Goal: Task Accomplishment & Management: Manage account settings

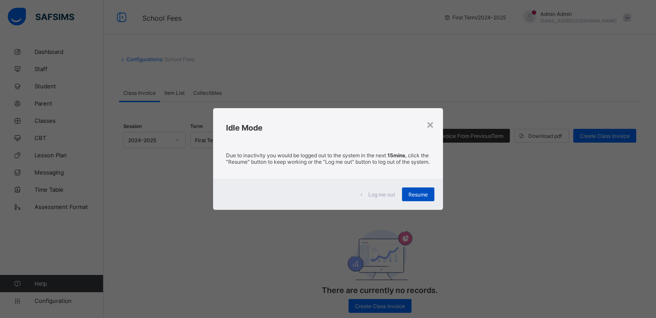
click at [421, 198] on span "Resume" at bounding box center [417, 195] width 19 height 6
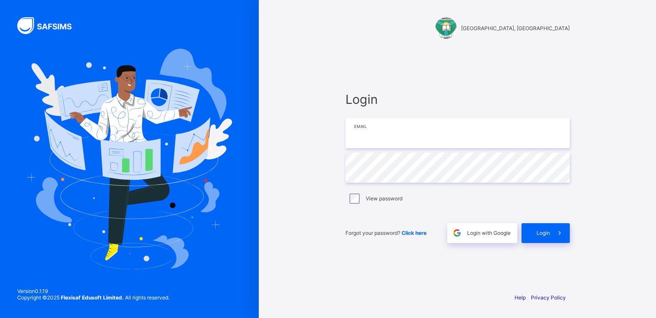
type input "**********"
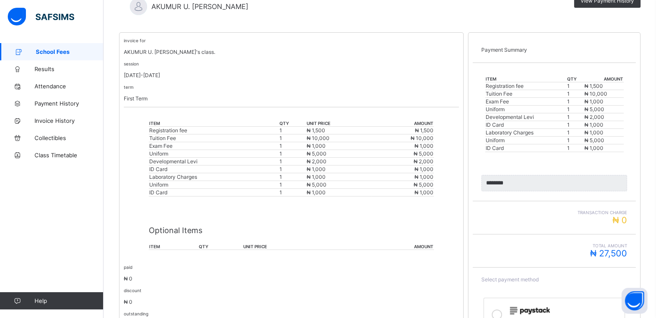
scroll to position [94, 0]
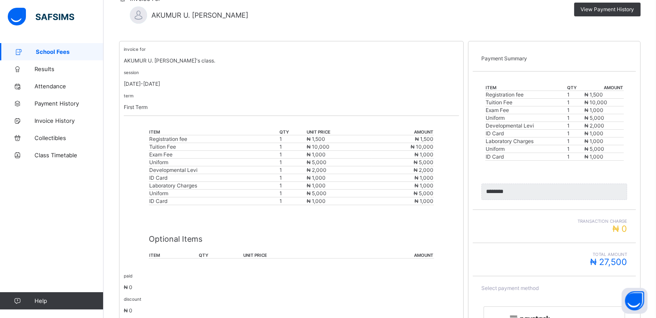
drag, startPoint x: 640, startPoint y: 0, endPoint x: 454, endPoint y: 38, distance: 189.6
click at [454, 38] on div "School Fees / AKUMUR U. J MICHAEL Invoice For AKUMUR U. J MICHAEL View Payment …" at bounding box center [380, 181] width 553 height 462
click at [415, 13] on div "View Payment History" at bounding box center [448, 10] width 383 height 14
click at [602, 11] on span "View Payment History" at bounding box center [607, 9] width 53 height 6
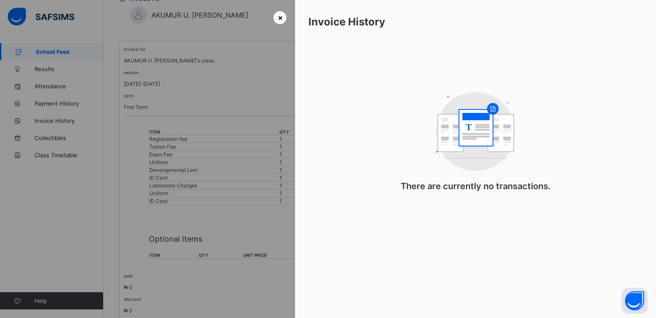
click at [277, 21] on span "×" at bounding box center [279, 17] width 5 height 9
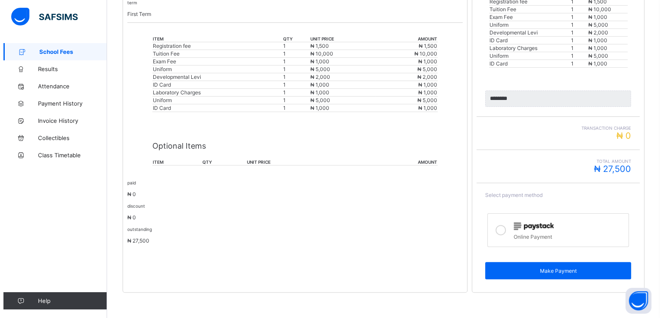
scroll to position [0, 0]
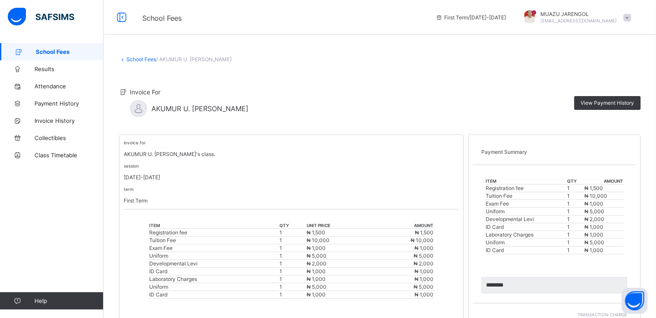
click at [631, 19] on span at bounding box center [627, 18] width 8 height 8
click at [599, 86] on span "Logout" at bounding box center [603, 85] width 57 height 10
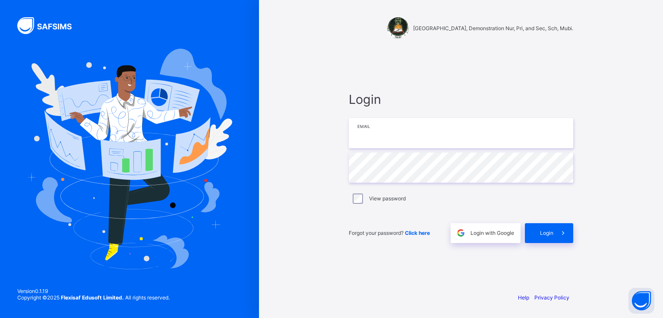
type input "**********"
click at [490, 232] on span "Login with Google" at bounding box center [492, 233] width 44 height 6
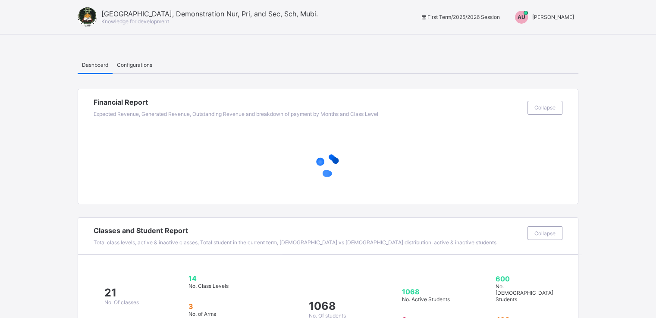
click at [561, 14] on span "[PERSON_NAME]" at bounding box center [553, 17] width 42 height 6
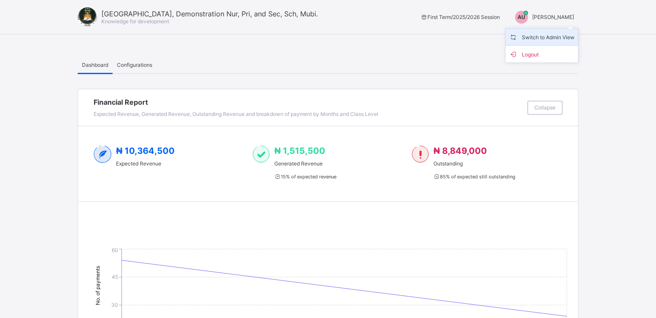
click at [542, 37] on span "Switch to Admin View" at bounding box center [542, 37] width 66 height 10
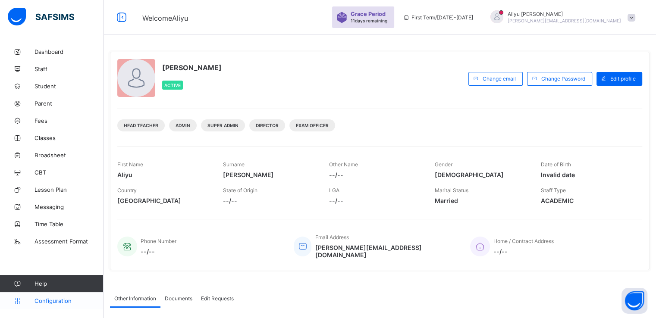
click at [52, 301] on span "Configuration" at bounding box center [69, 301] width 69 height 7
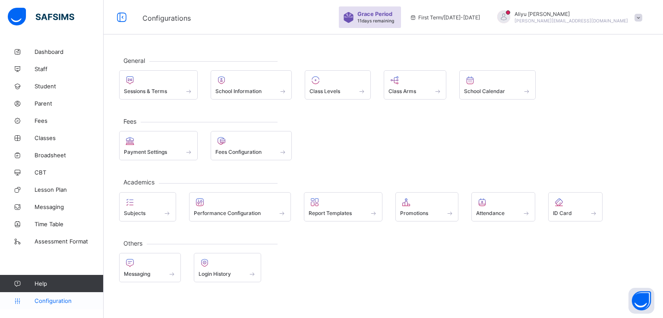
click at [58, 299] on span "Configuration" at bounding box center [69, 301] width 69 height 7
click at [47, 134] on link "Classes" at bounding box center [52, 137] width 104 height 17
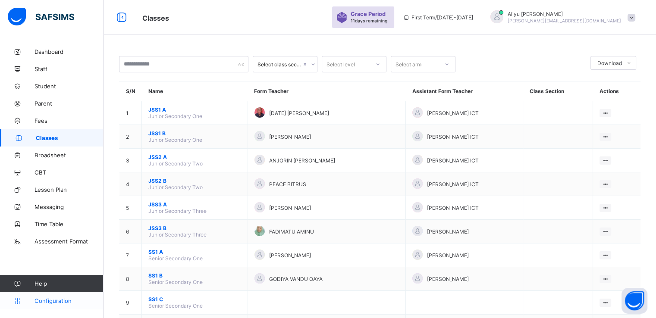
click at [57, 301] on span "Configuration" at bounding box center [69, 301] width 69 height 7
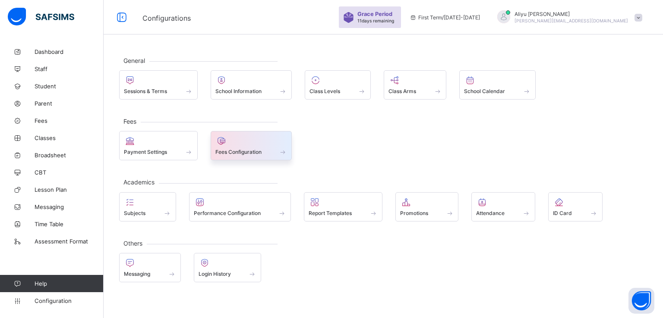
click at [249, 150] on span "Fees Configuration" at bounding box center [238, 152] width 46 height 6
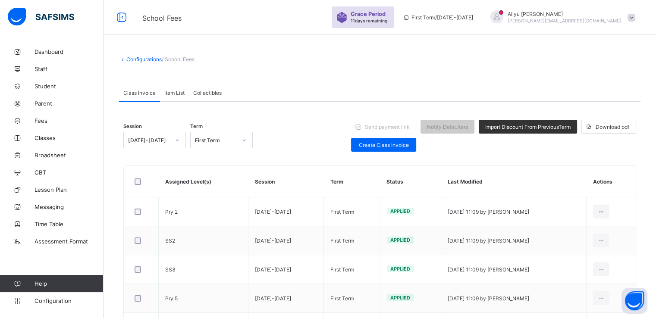
click at [171, 91] on span "Item List" at bounding box center [174, 93] width 20 height 6
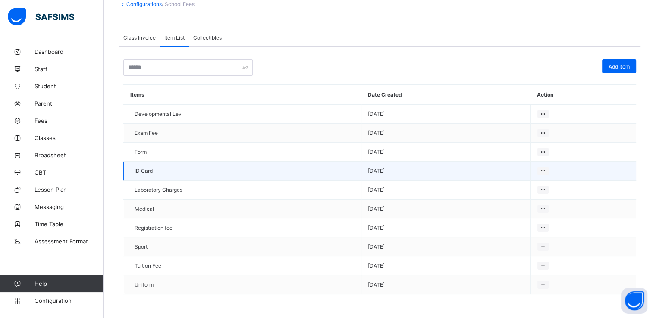
scroll to position [57, 0]
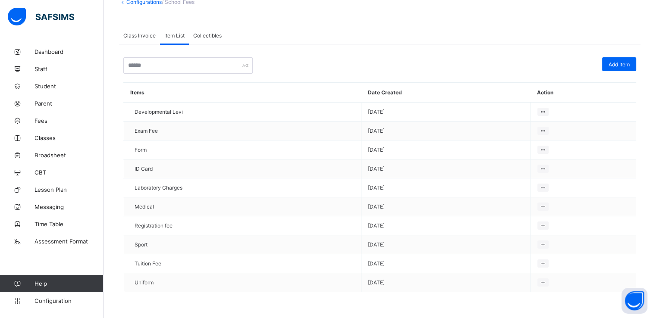
click at [135, 32] on span "Class Invoice" at bounding box center [139, 35] width 32 height 6
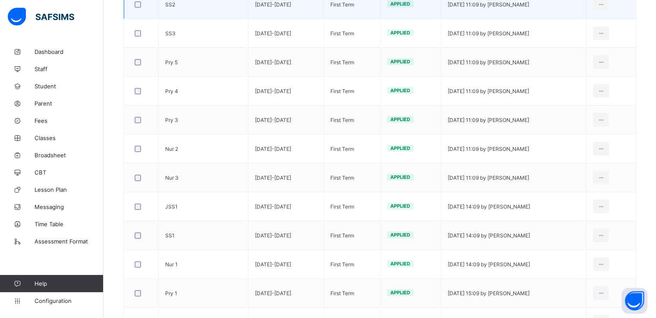
scroll to position [308, 0]
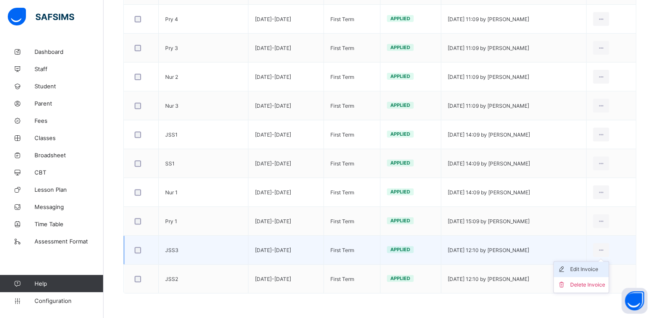
click at [588, 270] on div "Edit Invoice" at bounding box center [587, 269] width 35 height 9
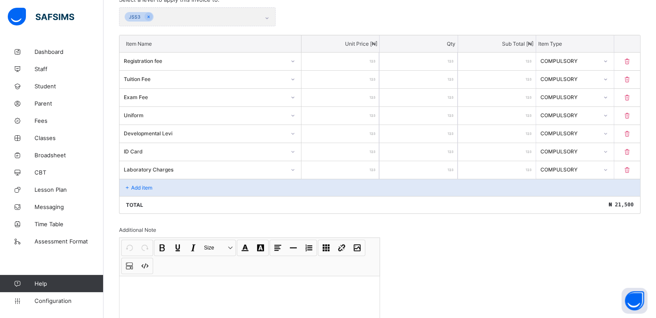
scroll to position [204, 0]
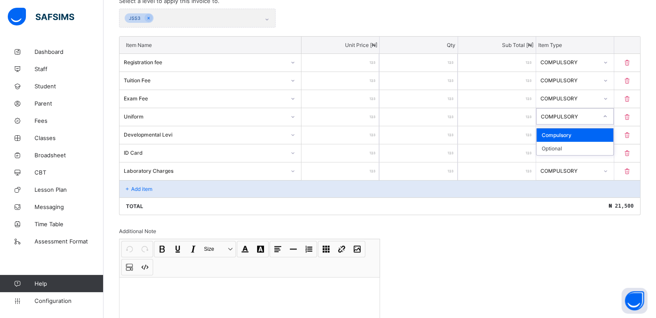
click at [608, 116] on icon at bounding box center [605, 116] width 5 height 9
click at [559, 150] on div "Optional" at bounding box center [575, 148] width 77 height 13
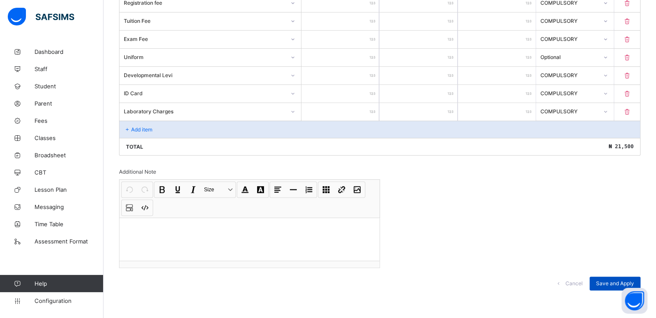
click at [612, 282] on span "Save and Apply" at bounding box center [615, 283] width 38 height 6
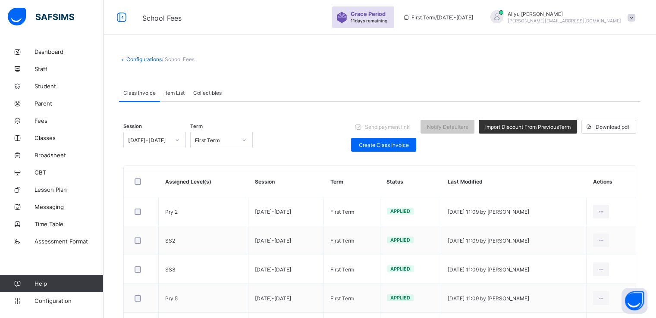
click at [635, 16] on span at bounding box center [632, 18] width 8 height 8
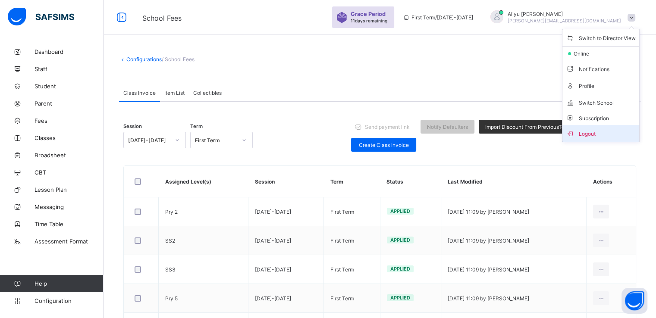
click at [592, 135] on span "Logout" at bounding box center [601, 134] width 70 height 10
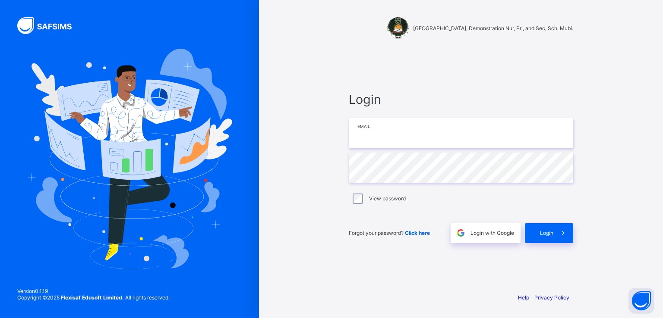
type input "**********"
click at [544, 235] on span "Login" at bounding box center [546, 233] width 13 height 6
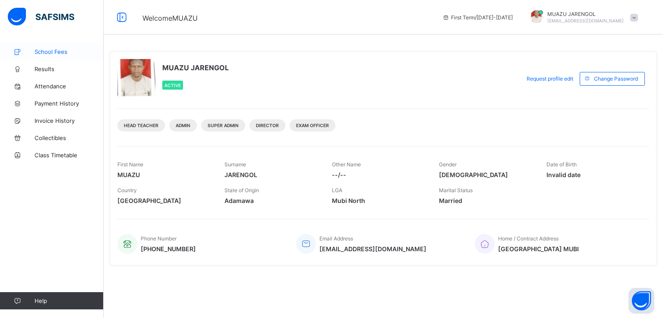
click at [53, 49] on span "School Fees" at bounding box center [69, 51] width 69 height 7
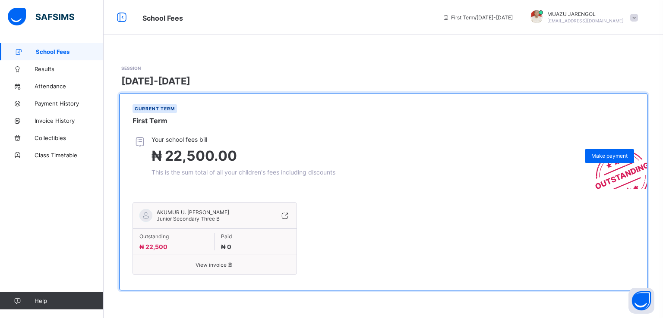
click at [632, 17] on span at bounding box center [634, 18] width 8 height 8
click at [603, 85] on span "Logout" at bounding box center [609, 85] width 57 height 10
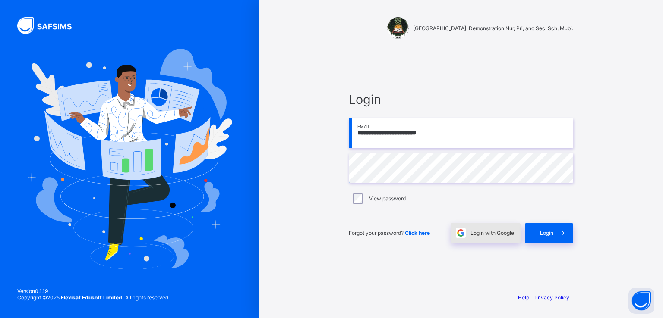
click at [476, 232] on span "Login with Google" at bounding box center [492, 233] width 44 height 6
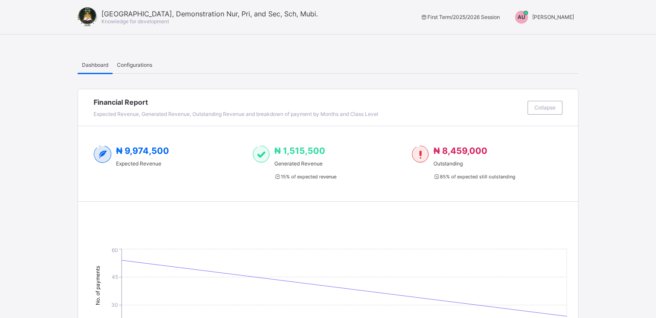
click at [566, 21] on div "AU [PERSON_NAME]" at bounding box center [542, 17] width 72 height 13
click at [566, 19] on span "Aliyu Umar" at bounding box center [553, 17] width 42 height 6
click at [543, 35] on span "Switch to Admin View" at bounding box center [542, 37] width 66 height 10
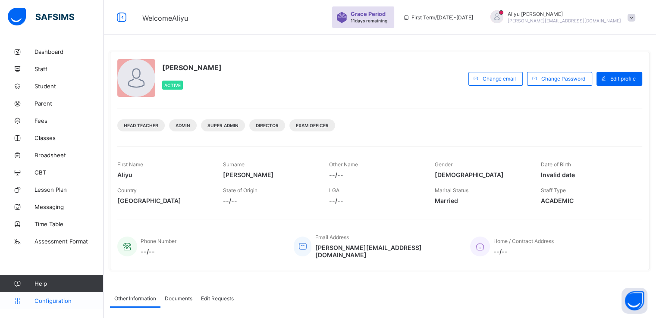
click at [53, 300] on span "Configuration" at bounding box center [69, 301] width 69 height 7
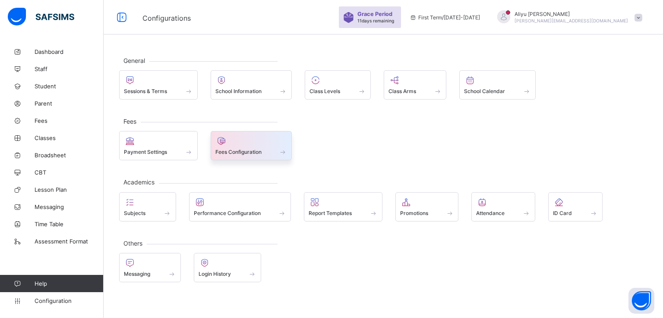
click at [248, 149] on span "Fees Configuration" at bounding box center [238, 152] width 46 height 6
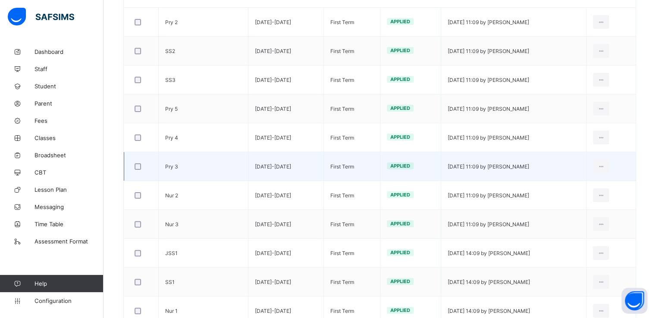
scroll to position [308, 0]
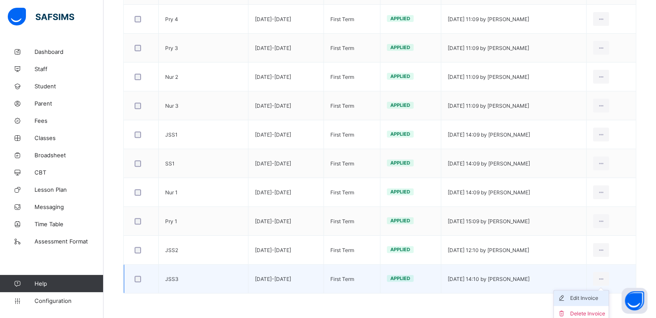
click at [590, 295] on div "Edit Invoice" at bounding box center [587, 298] width 35 height 9
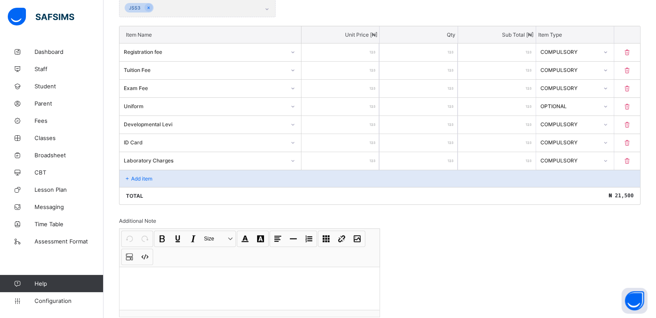
scroll to position [210, 0]
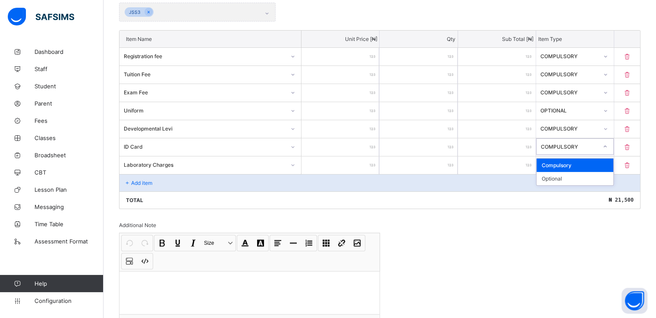
click at [608, 146] on icon at bounding box center [605, 146] width 5 height 9
click at [561, 177] on div "Optional" at bounding box center [575, 178] width 77 height 13
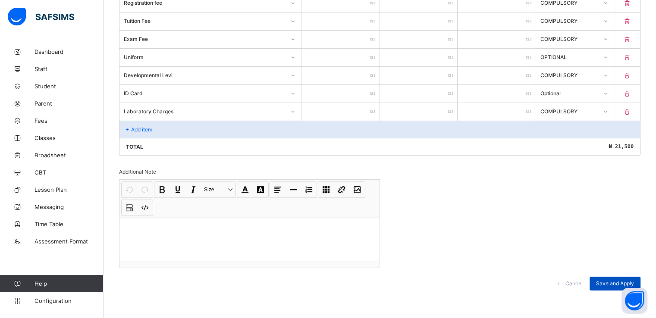
click at [610, 281] on span "Save and Apply" at bounding box center [615, 283] width 38 height 6
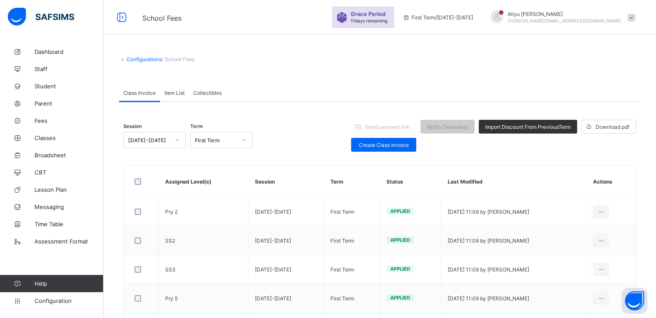
click at [635, 18] on span at bounding box center [632, 18] width 8 height 8
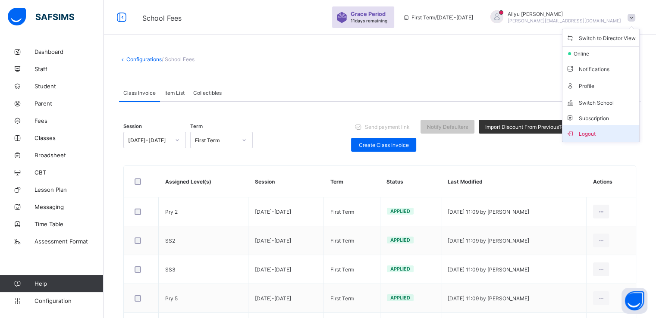
click at [595, 134] on span "Logout" at bounding box center [601, 134] width 70 height 10
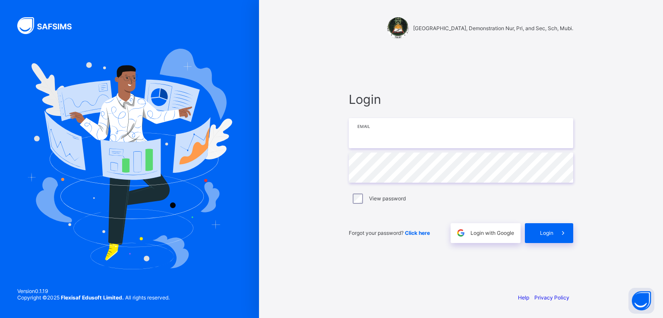
type input "**********"
click at [543, 232] on span "Login" at bounding box center [546, 233] width 13 height 6
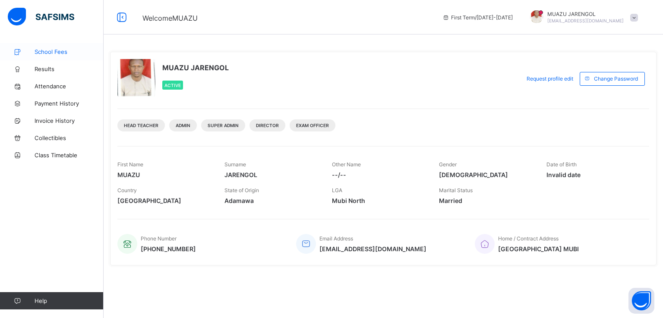
click at [53, 52] on span "School Fees" at bounding box center [69, 51] width 69 height 7
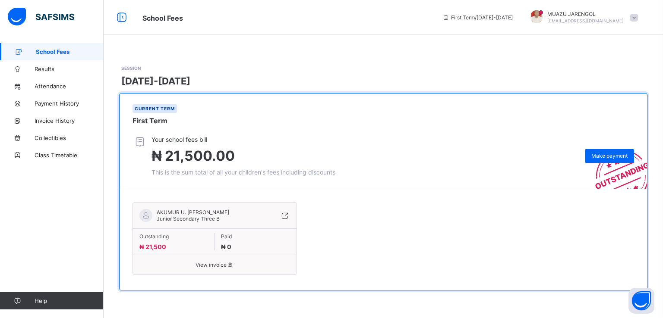
click at [305, 128] on div "Current term First Term" at bounding box center [382, 115] width 527 height 42
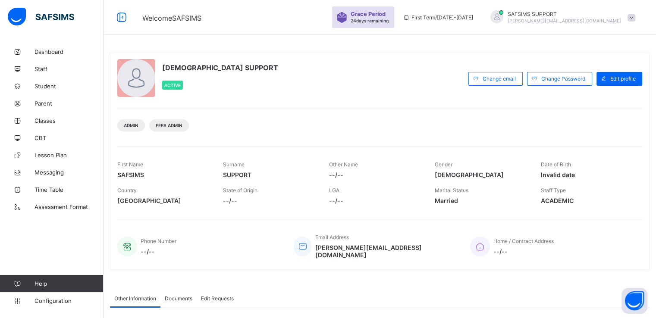
click at [635, 19] on span at bounding box center [632, 18] width 8 height 8
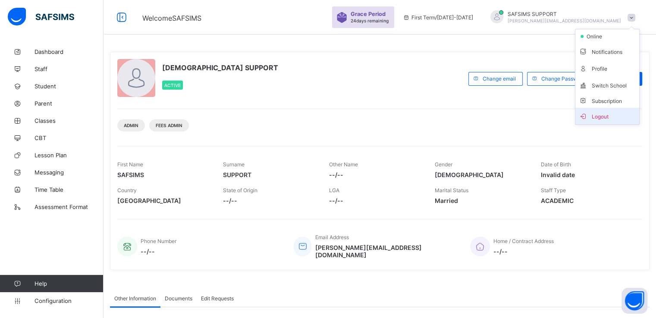
click at [610, 118] on span "Logout" at bounding box center [607, 116] width 57 height 10
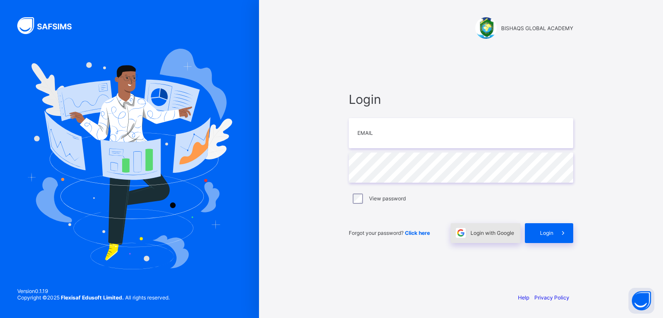
click at [484, 237] on div "Login with Google" at bounding box center [485, 233] width 70 height 20
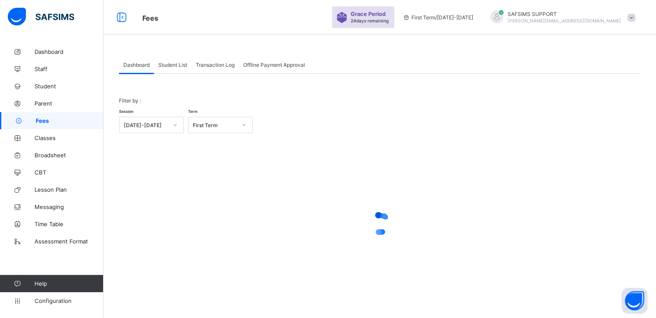
click at [179, 65] on span "Student List" at bounding box center [172, 65] width 29 height 6
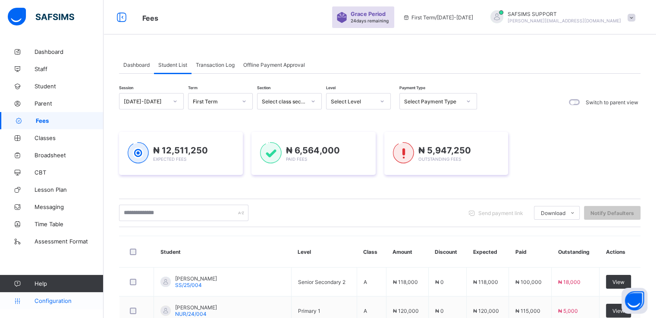
click at [50, 302] on span "Configuration" at bounding box center [69, 301] width 69 height 7
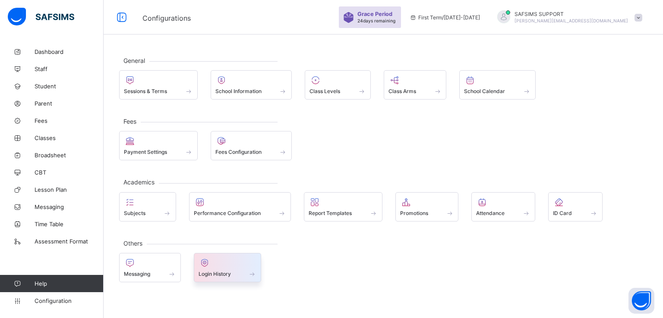
click at [218, 271] on span "Login History" at bounding box center [214, 274] width 32 height 6
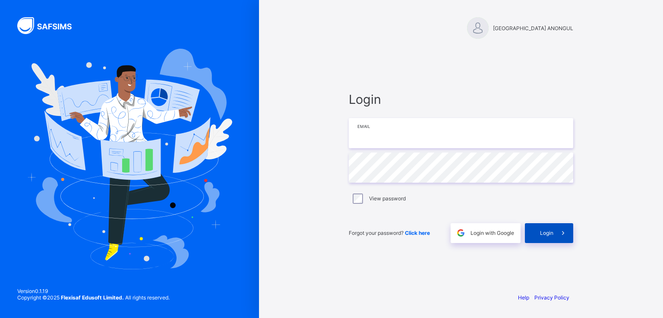
type input "**********"
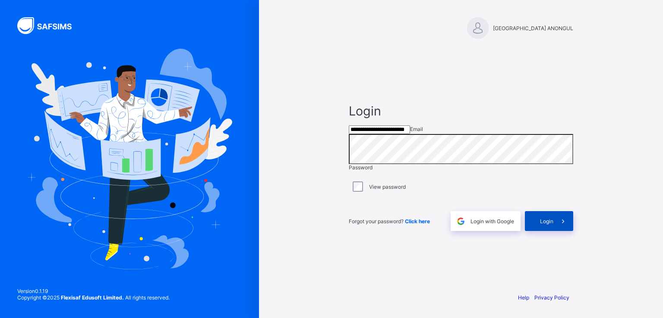
click at [546, 225] on span "Login" at bounding box center [546, 221] width 13 height 6
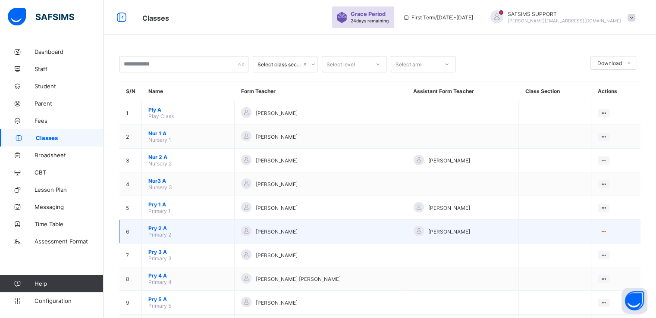
click at [153, 229] on span "Pry 2 A" at bounding box center [187, 228] width 79 height 6
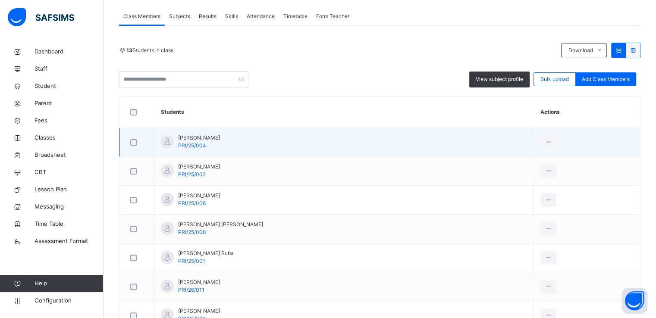
scroll to position [168, 0]
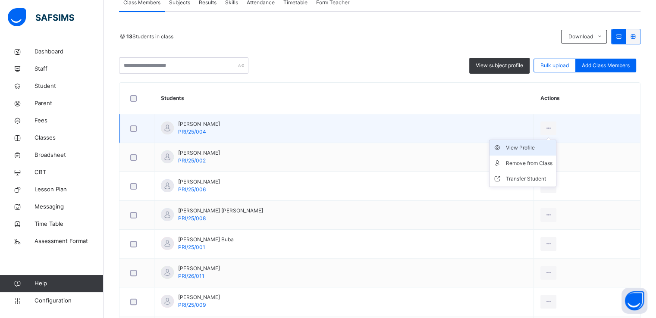
click at [506, 148] on div "View Profile" at bounding box center [529, 148] width 47 height 9
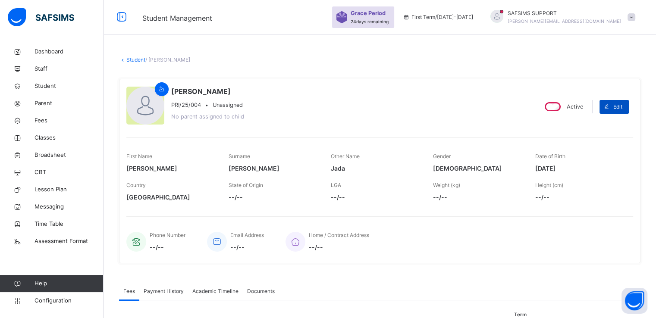
click at [622, 108] on span "Edit" at bounding box center [617, 107] width 9 height 8
select select "**"
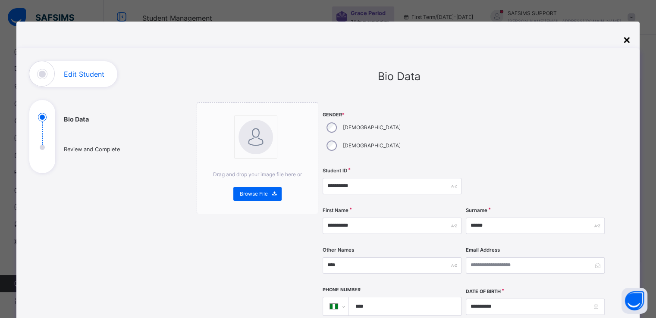
click at [627, 40] on div "×" at bounding box center [627, 39] width 8 height 18
